Goal: Navigation & Orientation: Find specific page/section

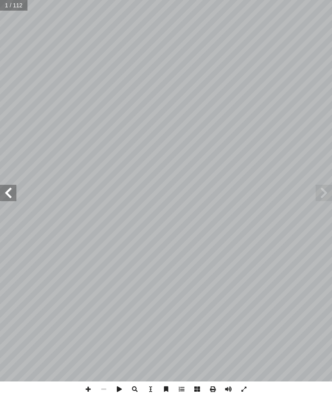
click at [327, 197] on span at bounding box center [323, 193] width 16 height 16
click at [14, 195] on span at bounding box center [8, 193] width 16 height 16
click at [2, 190] on span at bounding box center [8, 193] width 16 height 16
click at [0, 191] on span at bounding box center [8, 193] width 16 height 16
click at [11, 198] on span at bounding box center [8, 193] width 16 height 16
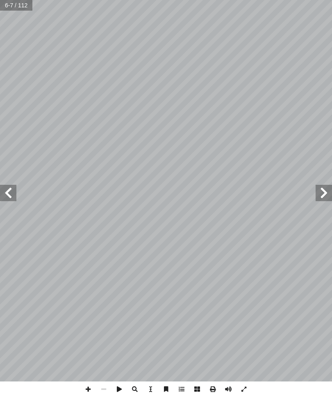
click at [10, 197] on span at bounding box center [8, 193] width 16 height 16
click at [7, 194] on span at bounding box center [8, 193] width 16 height 16
click at [329, 189] on span at bounding box center [323, 193] width 16 height 16
click at [321, 185] on span at bounding box center [323, 193] width 16 height 16
